Goal: Information Seeking & Learning: Understand process/instructions

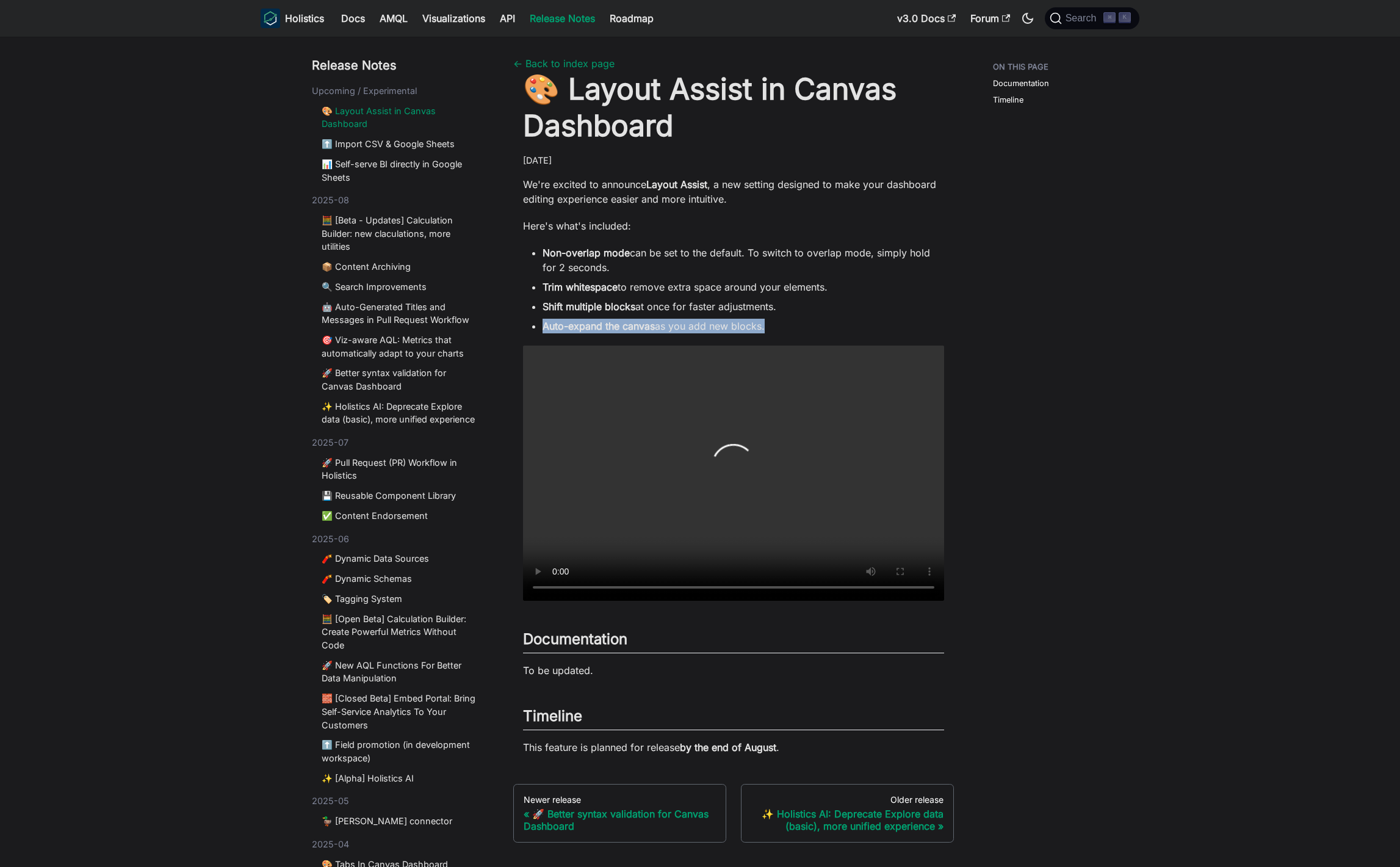
drag, startPoint x: 543, startPoint y: 328, endPoint x: 764, endPoint y: 331, distance: 221.0
click at [764, 331] on li "Auto-expand the canvas as you add new blocks." at bounding box center [743, 326] width 401 height 15
copy li "Auto-expand the canvas as you add new blocks"
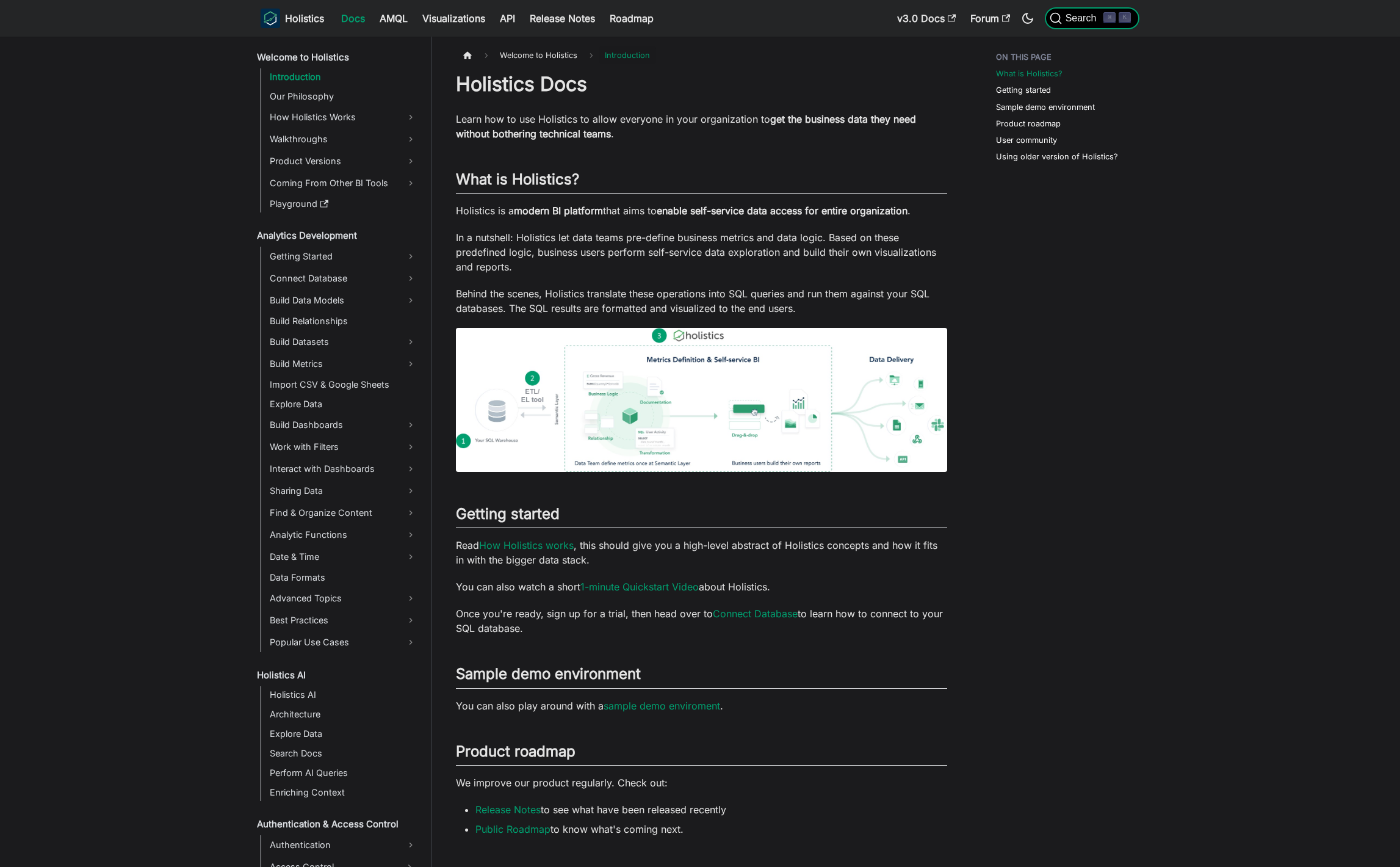
click at [1090, 22] on span "Search" at bounding box center [1083, 19] width 42 height 11
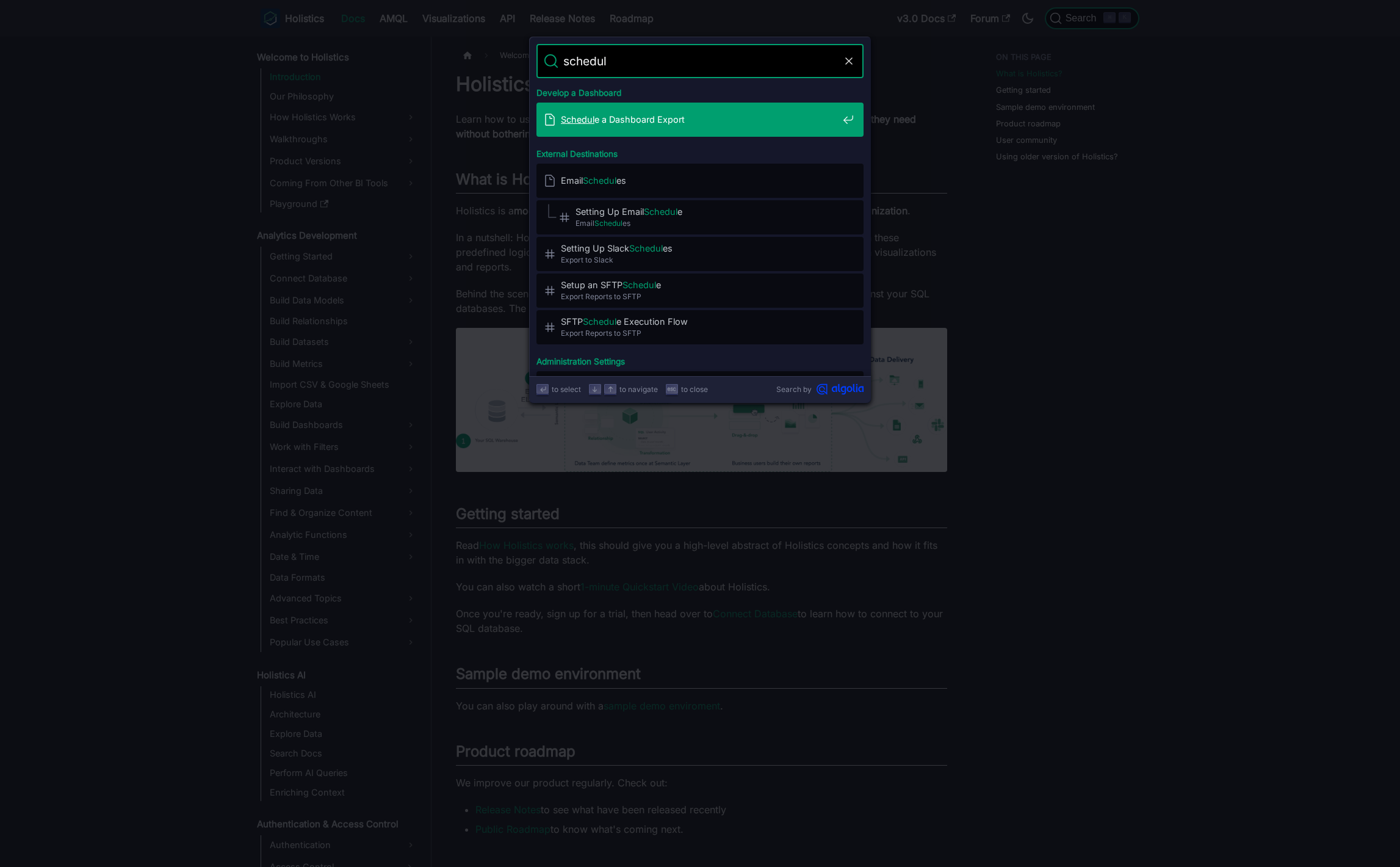
type input "schedule"
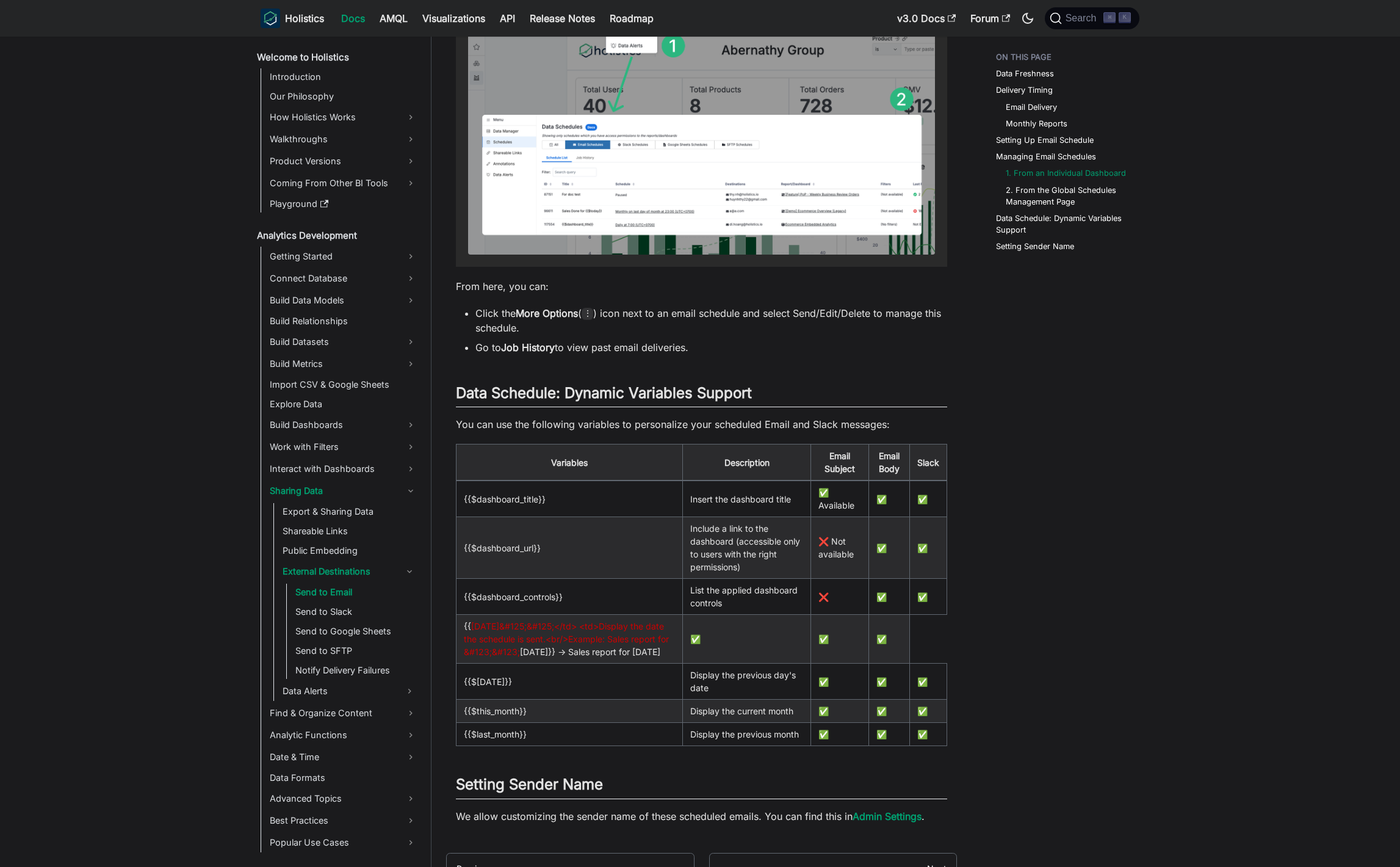
scroll to position [3492, 0]
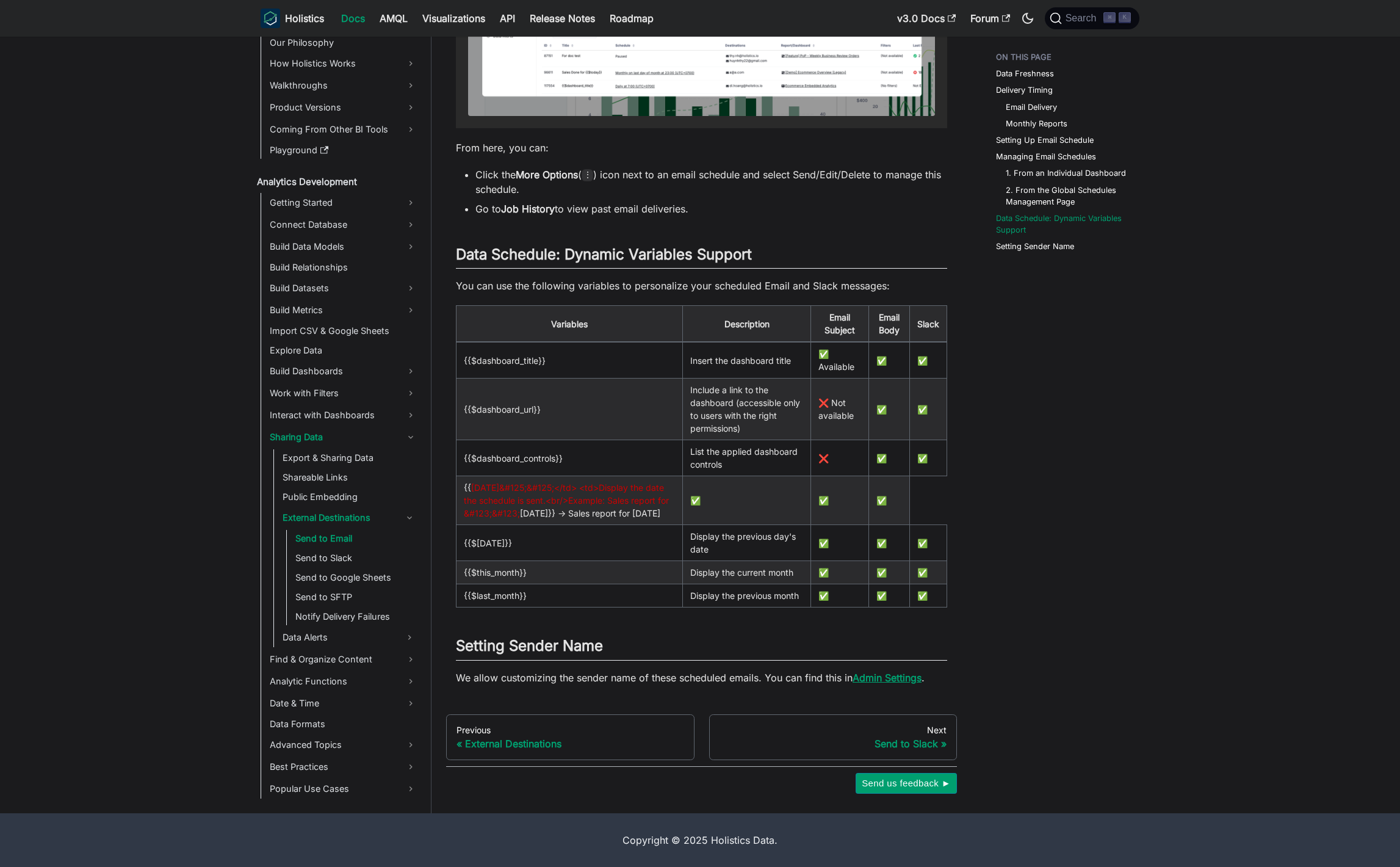
click at [869, 679] on link "Admin Settings" at bounding box center [887, 678] width 69 height 12
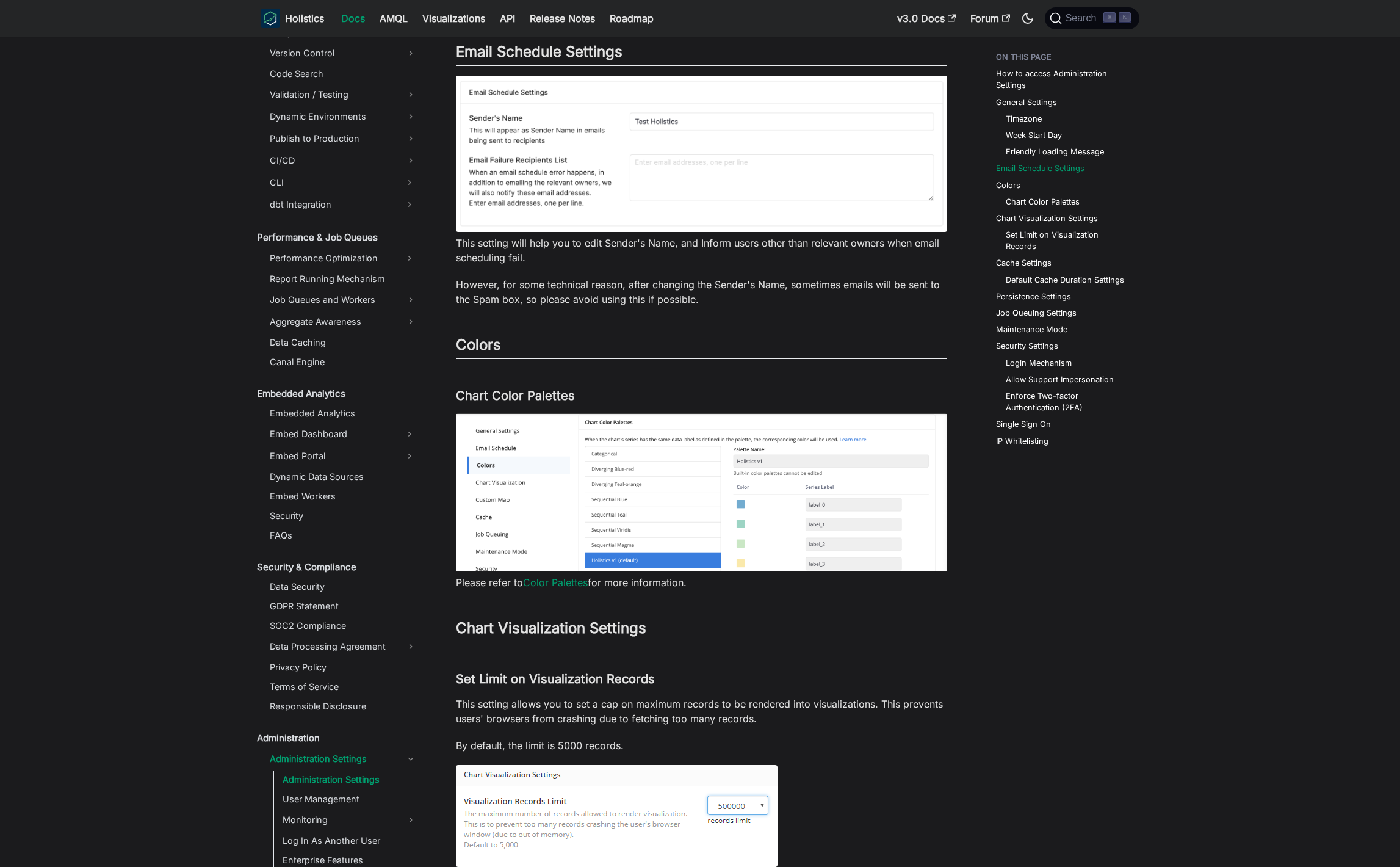
scroll to position [1132, 0]
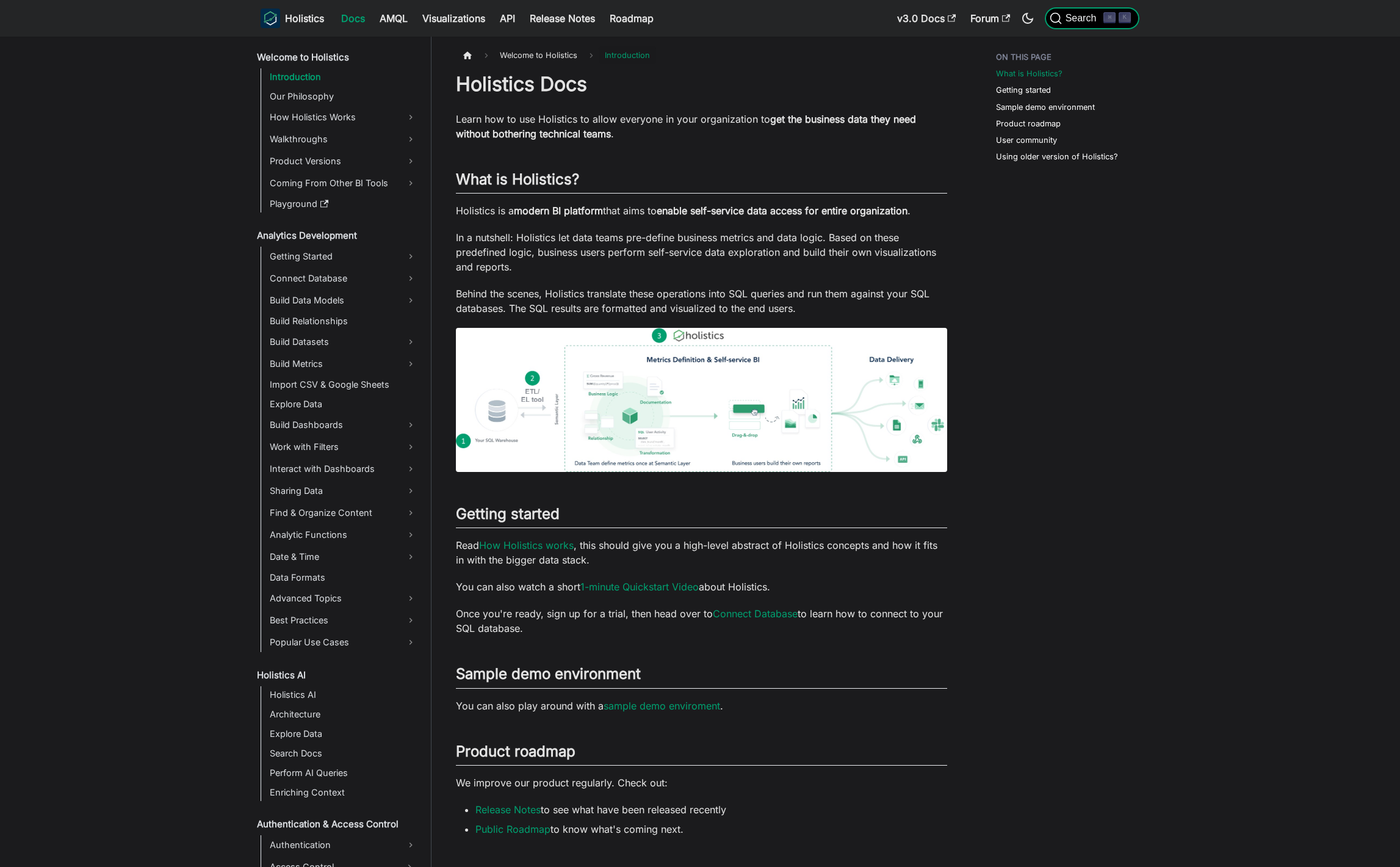
click at [1093, 19] on span "Search" at bounding box center [1083, 19] width 42 height 11
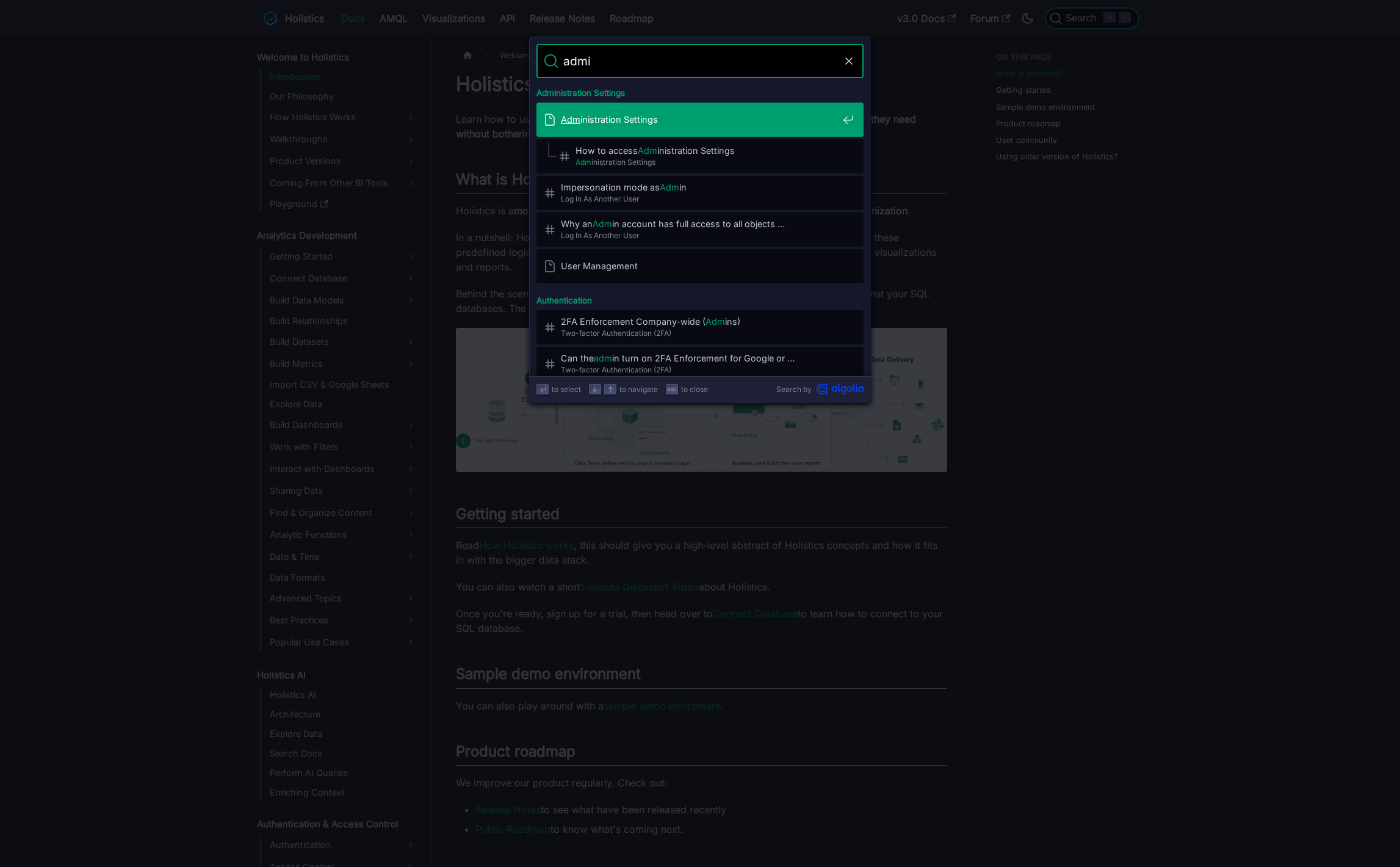
type input "admin"
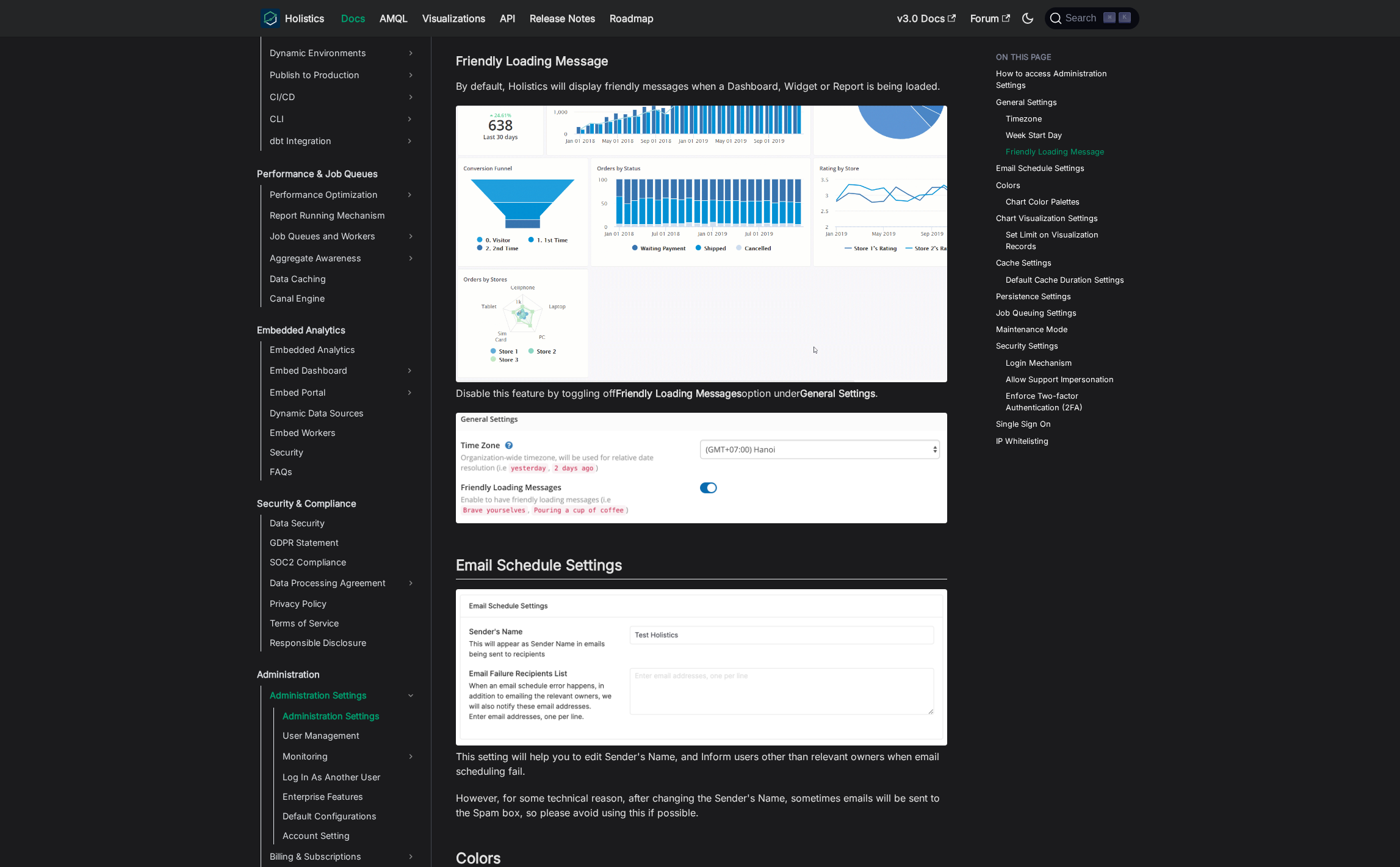
scroll to position [698, 0]
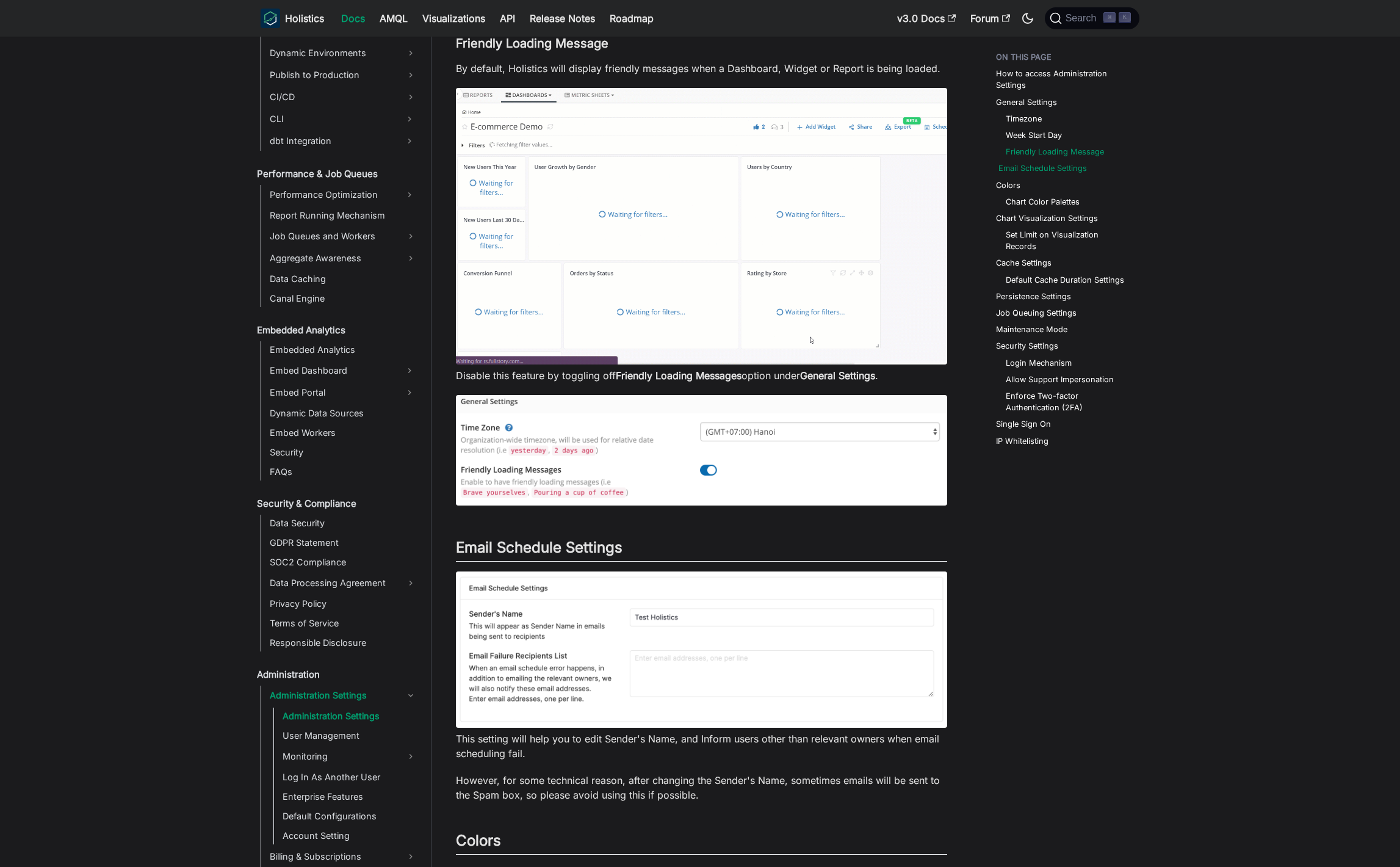
click at [1063, 166] on link "Email Schedule Settings" at bounding box center [1043, 168] width 89 height 12
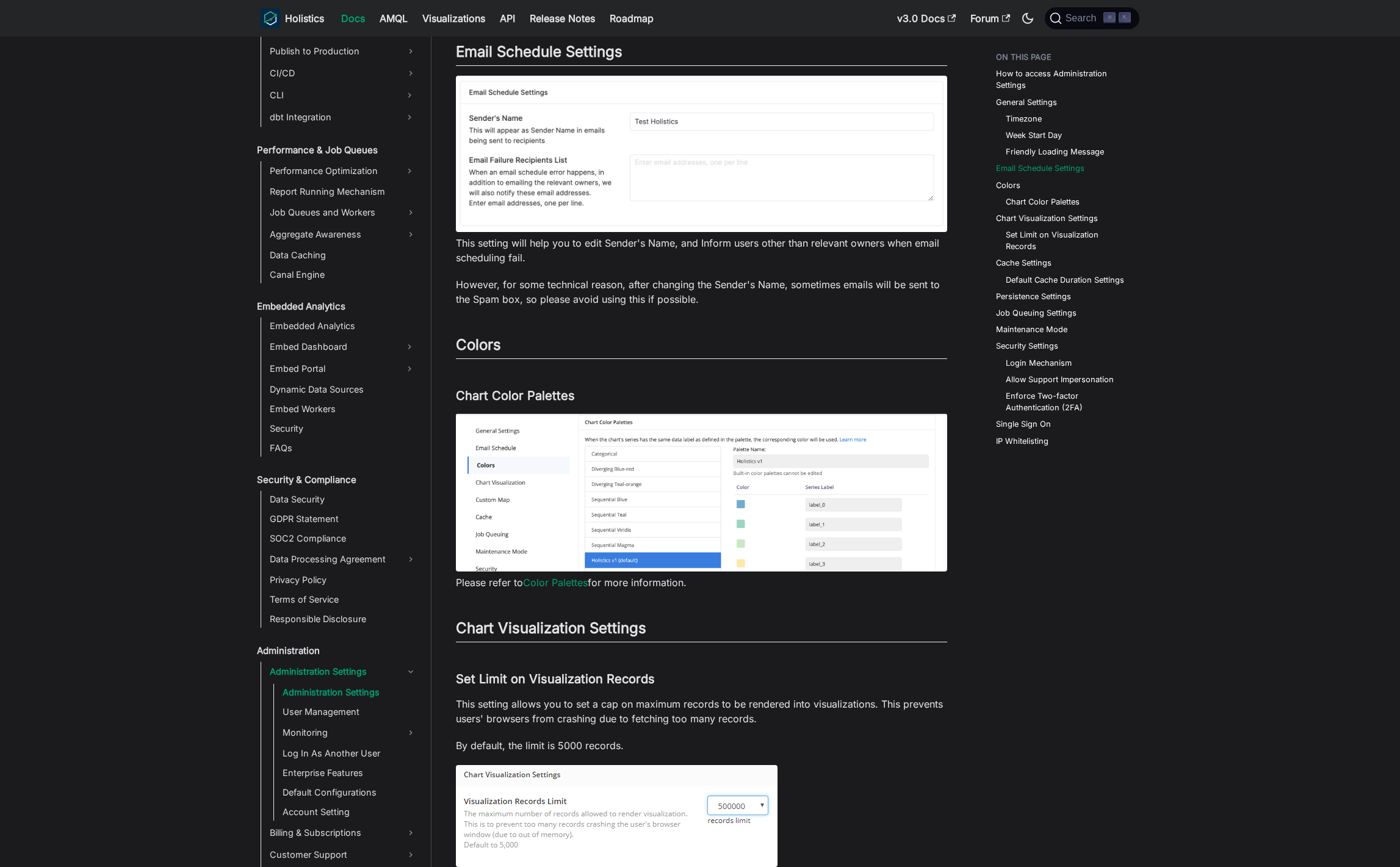
scroll to position [955, 0]
